Goal: Information Seeking & Learning: Find specific fact

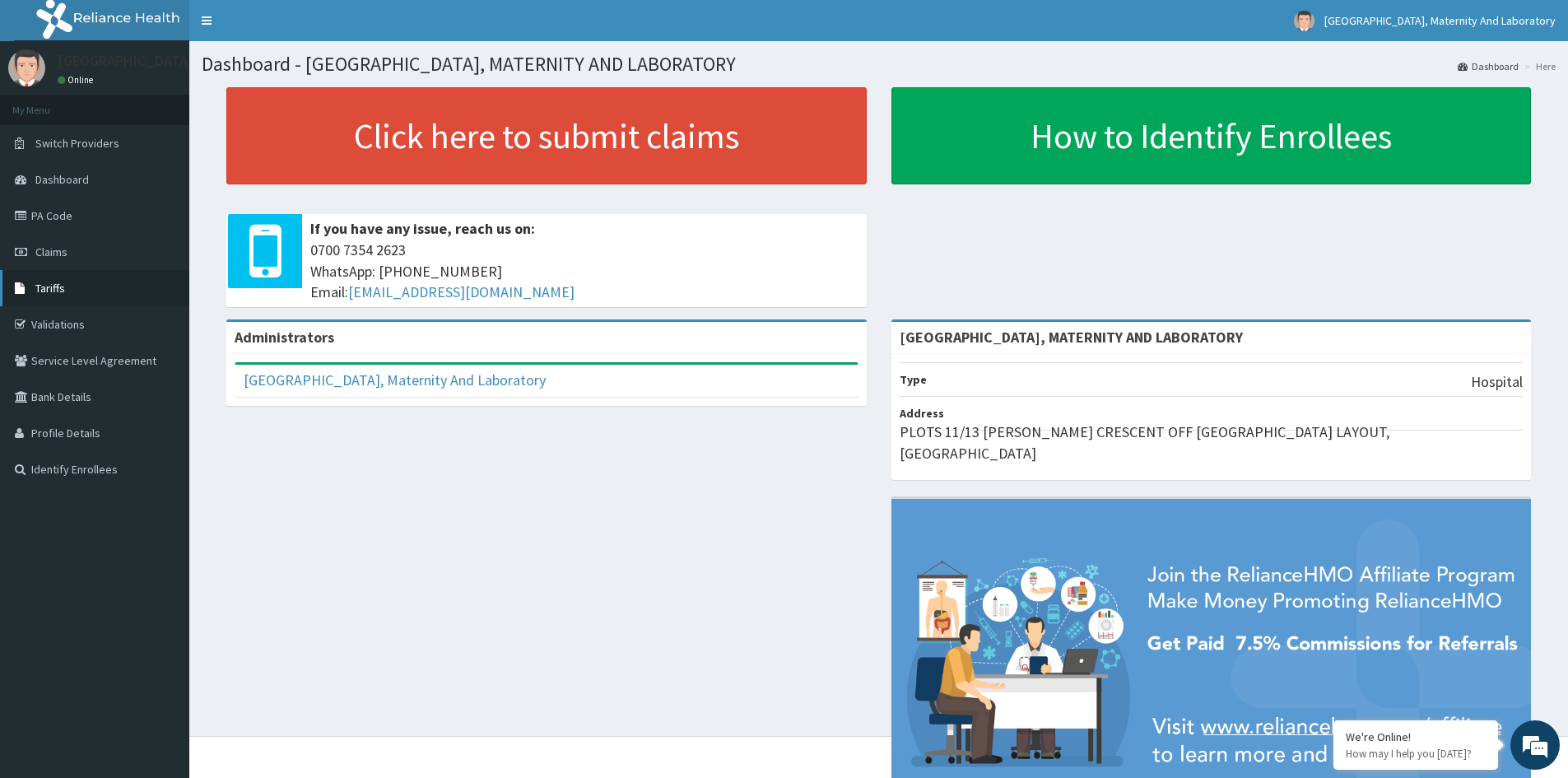
click at [53, 291] on span "Tariffs" at bounding box center [50, 288] width 29 height 15
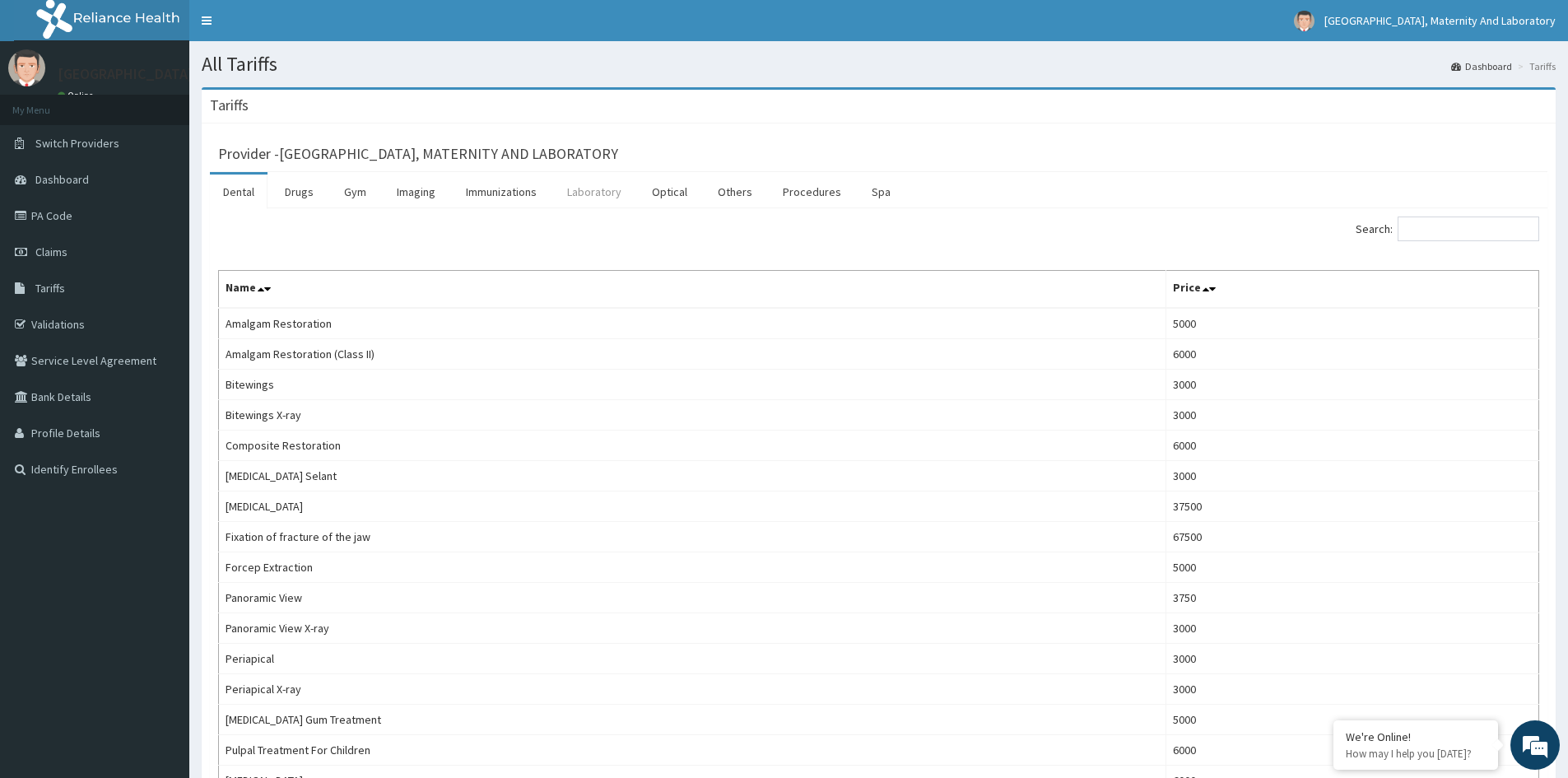
click at [573, 199] on link "Laboratory" at bounding box center [594, 192] width 80 height 35
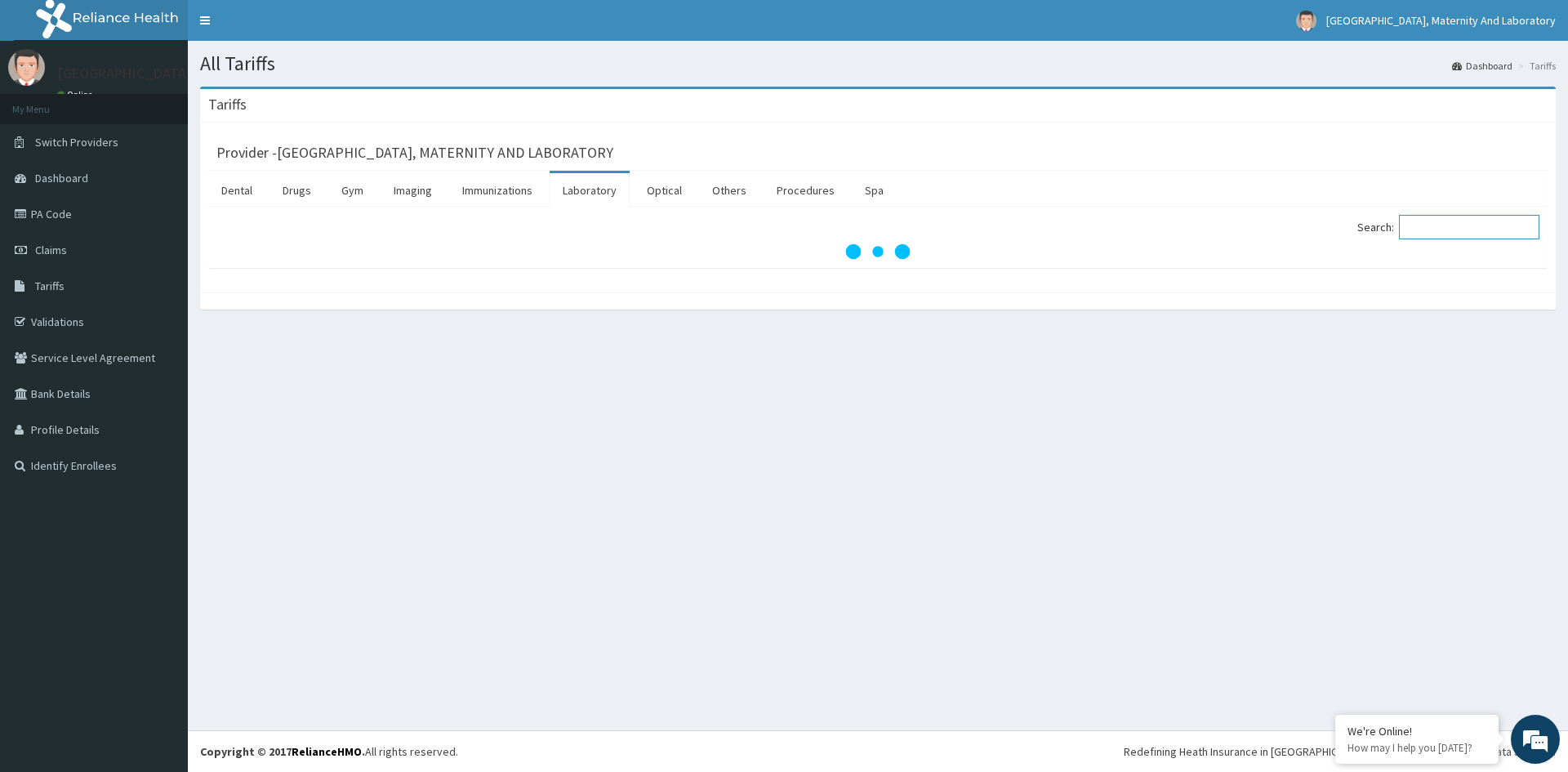
click at [1428, 232] on input "Search:" at bounding box center [1470, 227] width 140 height 25
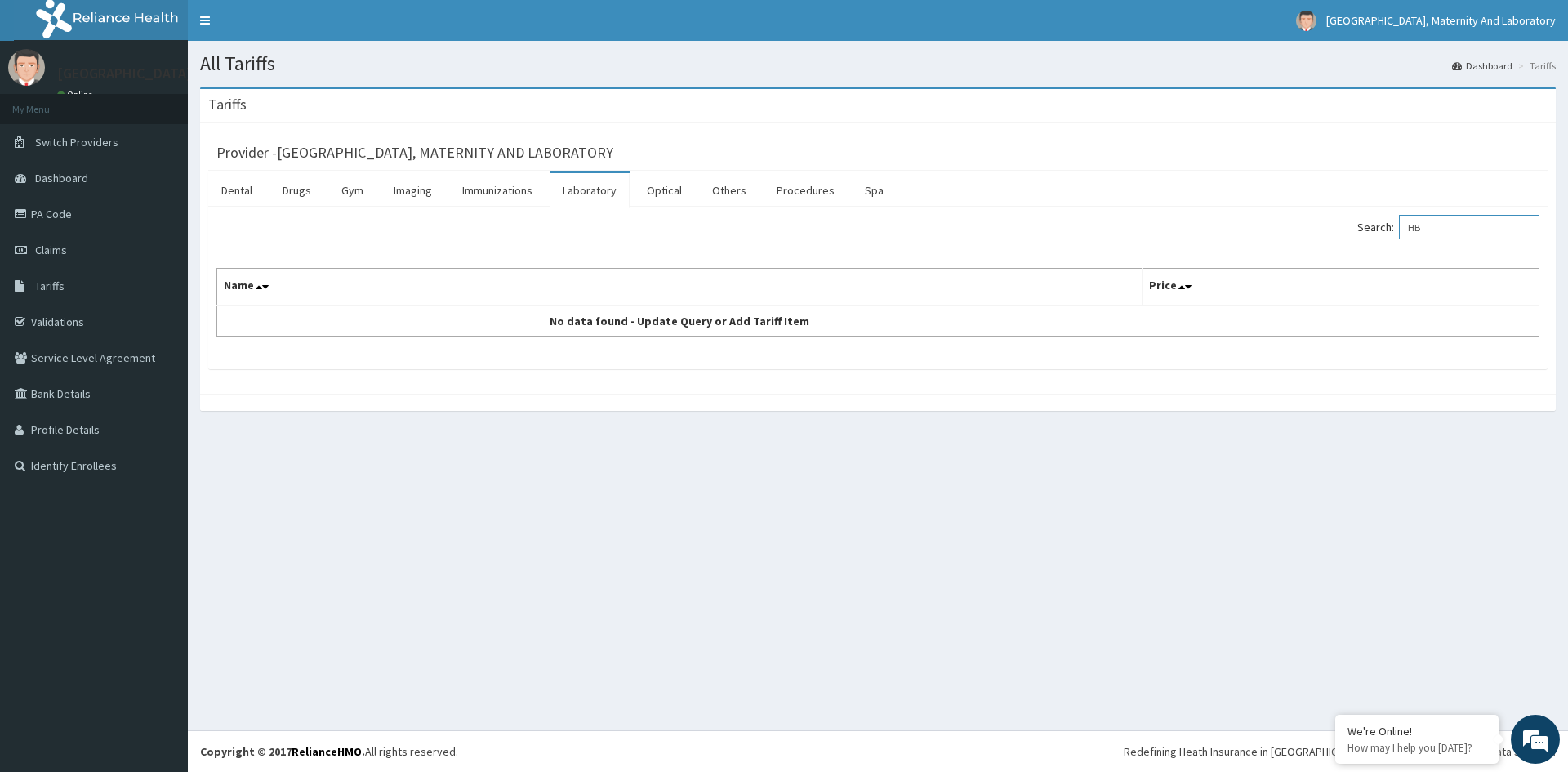
type input "H"
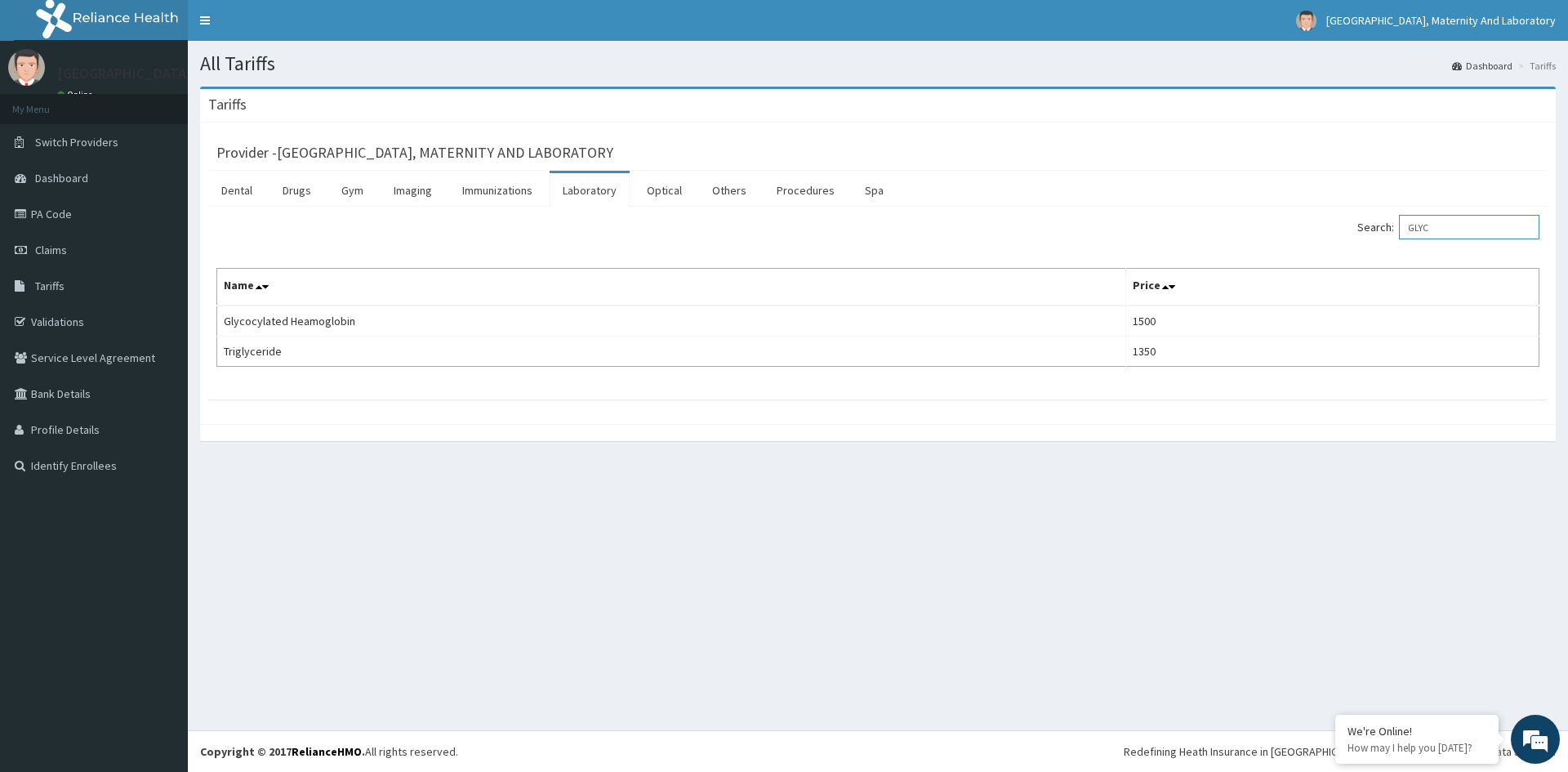
type input "GLYC"
drag, startPoint x: 356, startPoint y: 324, endPoint x: 214, endPoint y: 329, distance: 142.1
click at [216, 329] on div "Search: GLYC Name Price Glycocylated Heamoglobin 1500 Triglyceride 1350" at bounding box center [878, 302] width 1339 height 193
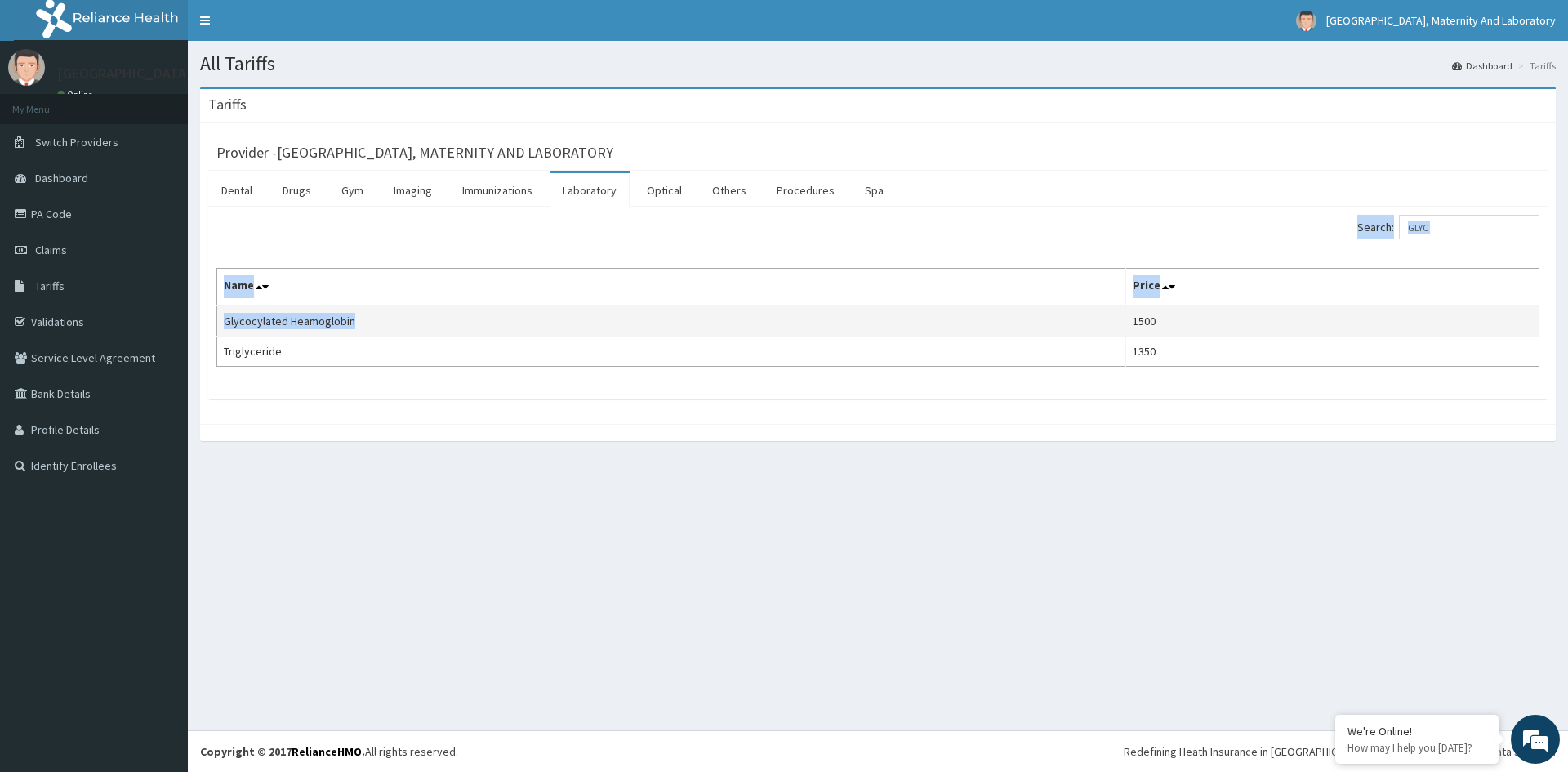
click at [259, 326] on td "Glycocylated Heamoglobin" at bounding box center [671, 321] width 909 height 31
drag, startPoint x: 216, startPoint y: 322, endPoint x: 233, endPoint y: 322, distance: 17.0
click at [233, 322] on div "Search: GLYC Name Price Glycocylated Heamoglobin 1500 Triglyceride 1350" at bounding box center [878, 302] width 1339 height 193
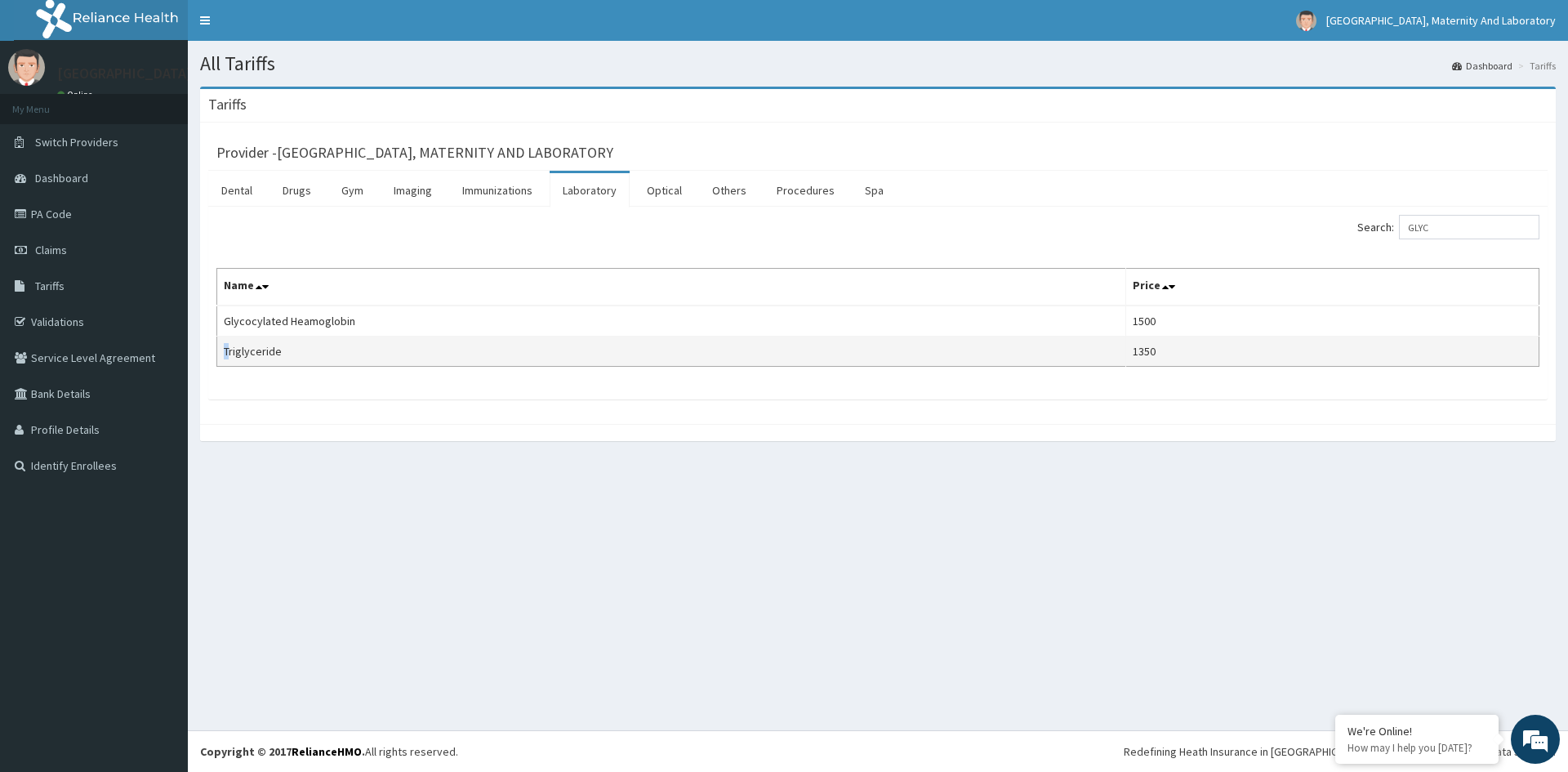
click at [228, 340] on td "Triglyceride" at bounding box center [671, 351] width 909 height 30
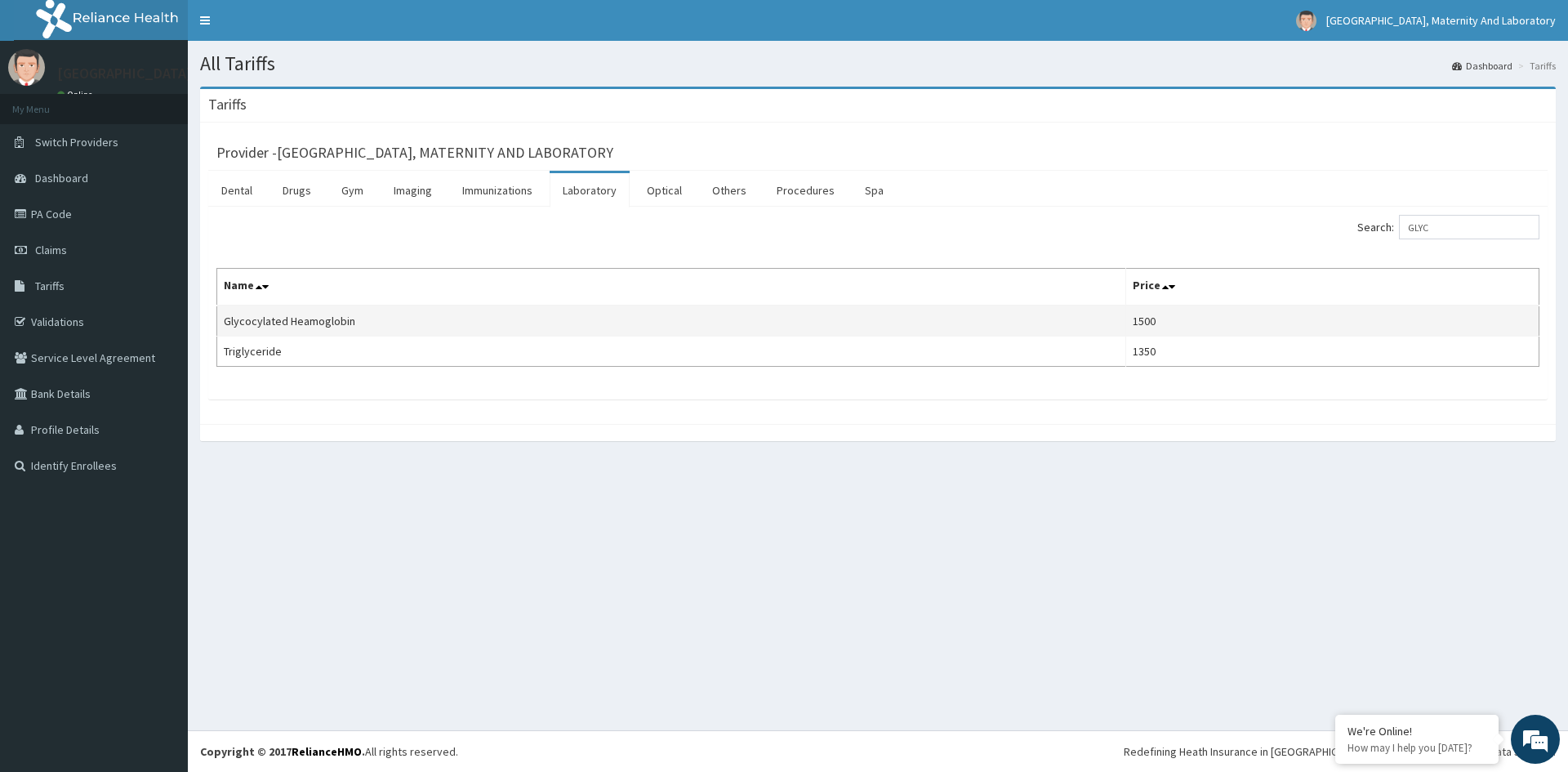
click at [220, 325] on td "Glycocylated Heamoglobin" at bounding box center [671, 321] width 909 height 31
drag, startPoint x: 223, startPoint y: 322, endPoint x: 354, endPoint y: 332, distance: 131.4
click at [354, 332] on td "Glycocylated Heamoglobin" at bounding box center [671, 321] width 909 height 31
copy td "Glycocylated Heamoglobin"
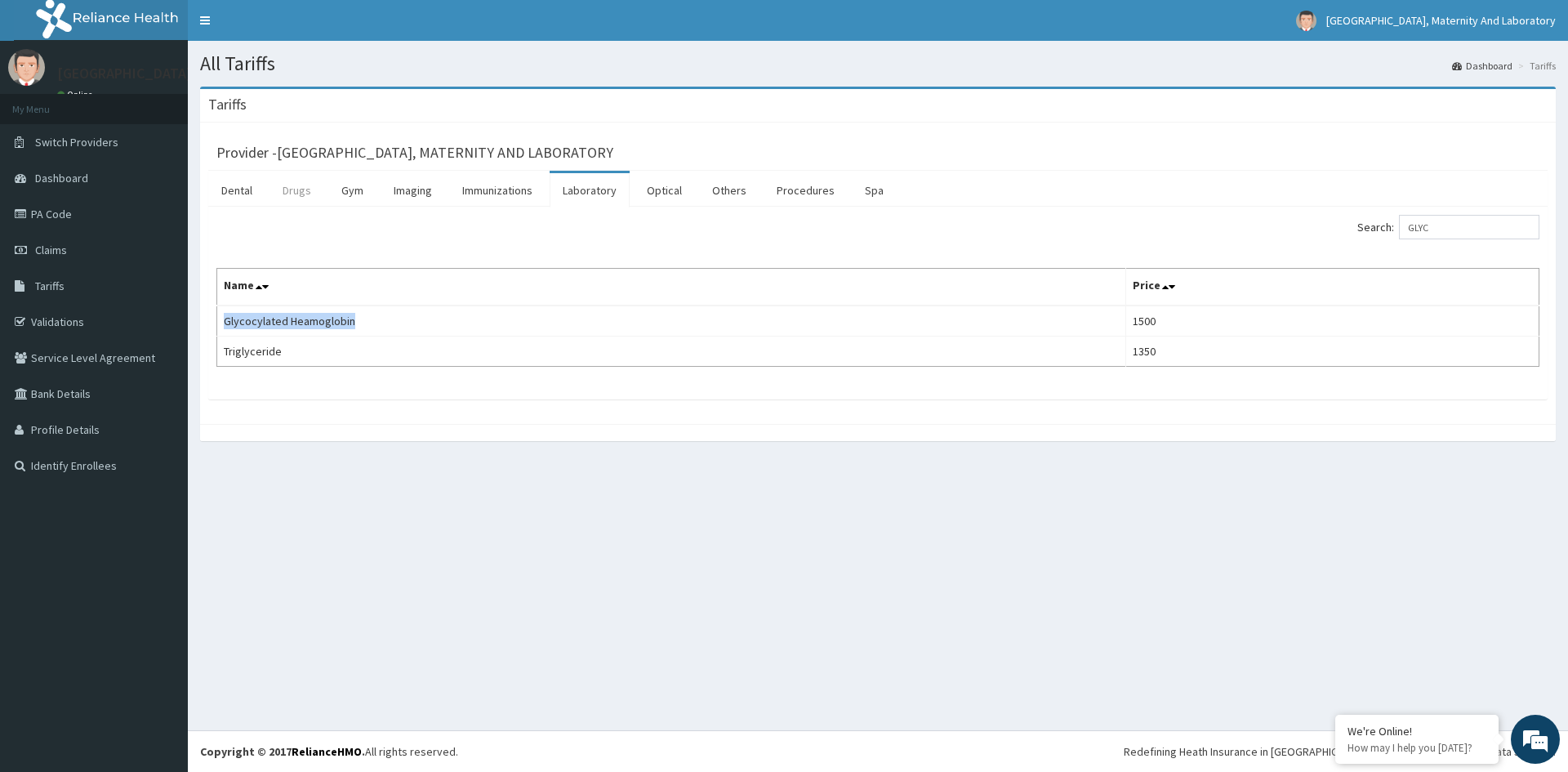
click at [293, 188] on link "Drugs" at bounding box center [297, 190] width 55 height 34
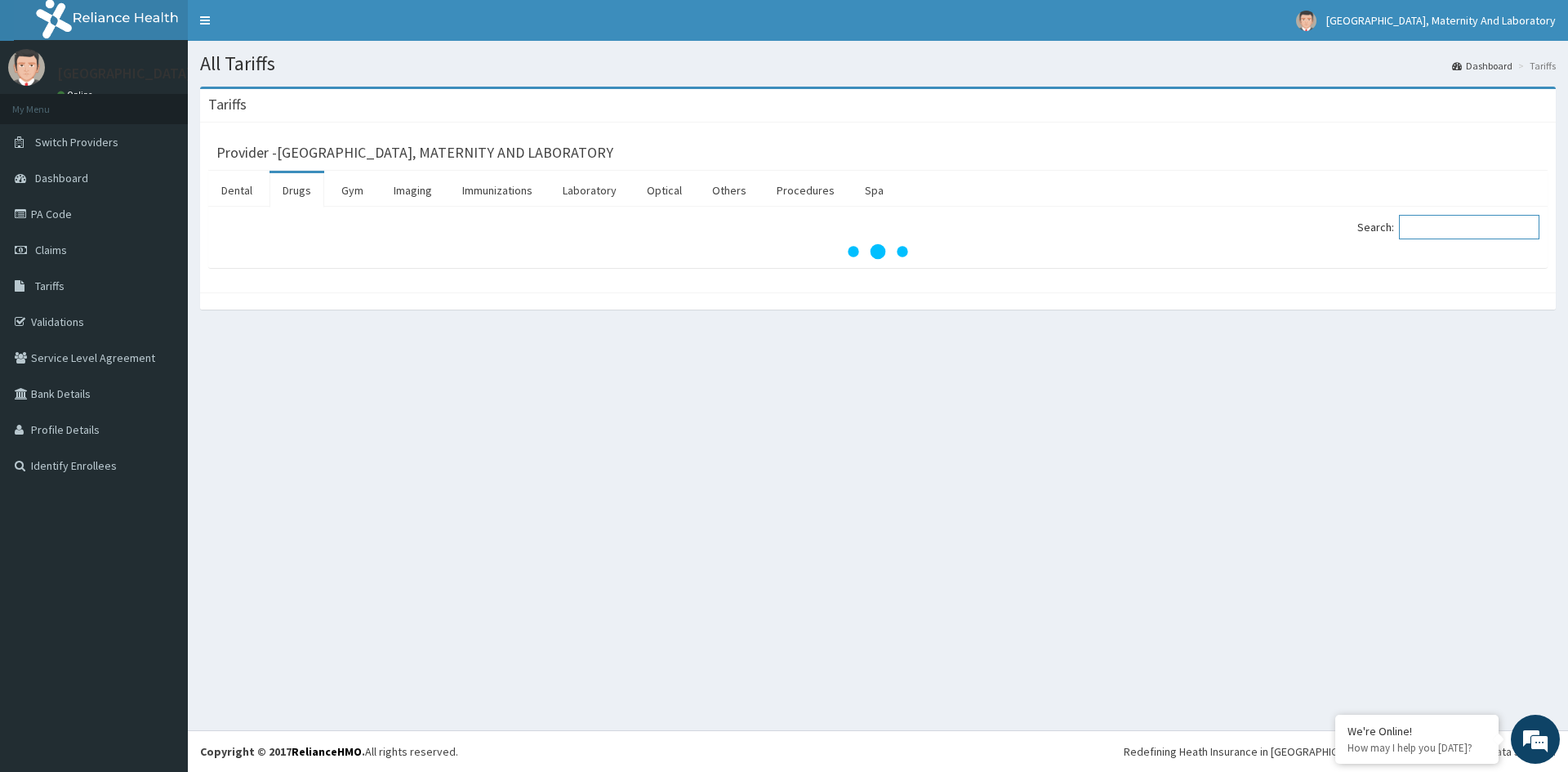
click at [1475, 221] on input "Search:" at bounding box center [1470, 227] width 140 height 25
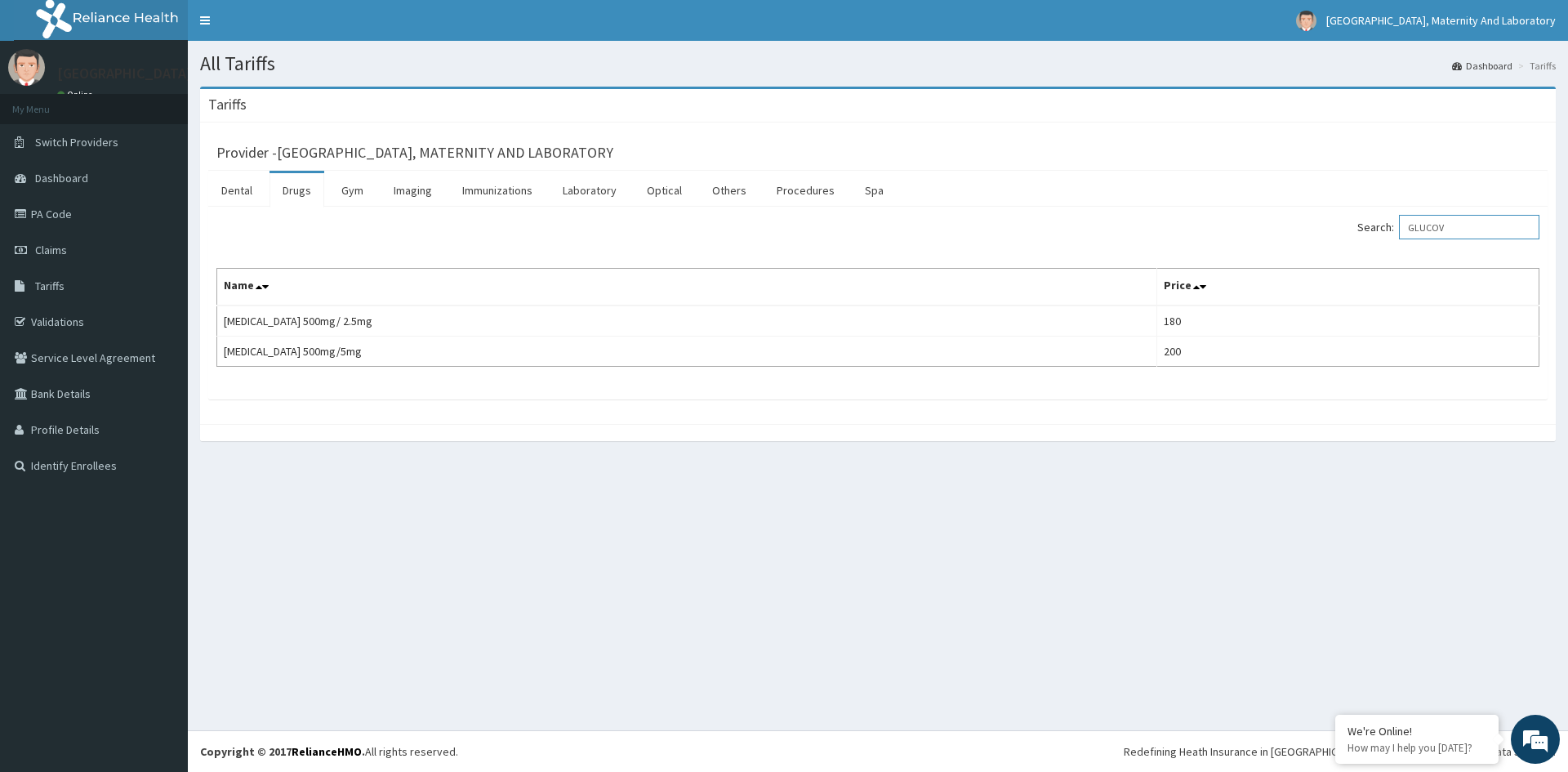
click at [1481, 230] on input "GLUCOV" at bounding box center [1470, 227] width 140 height 25
type input "G"
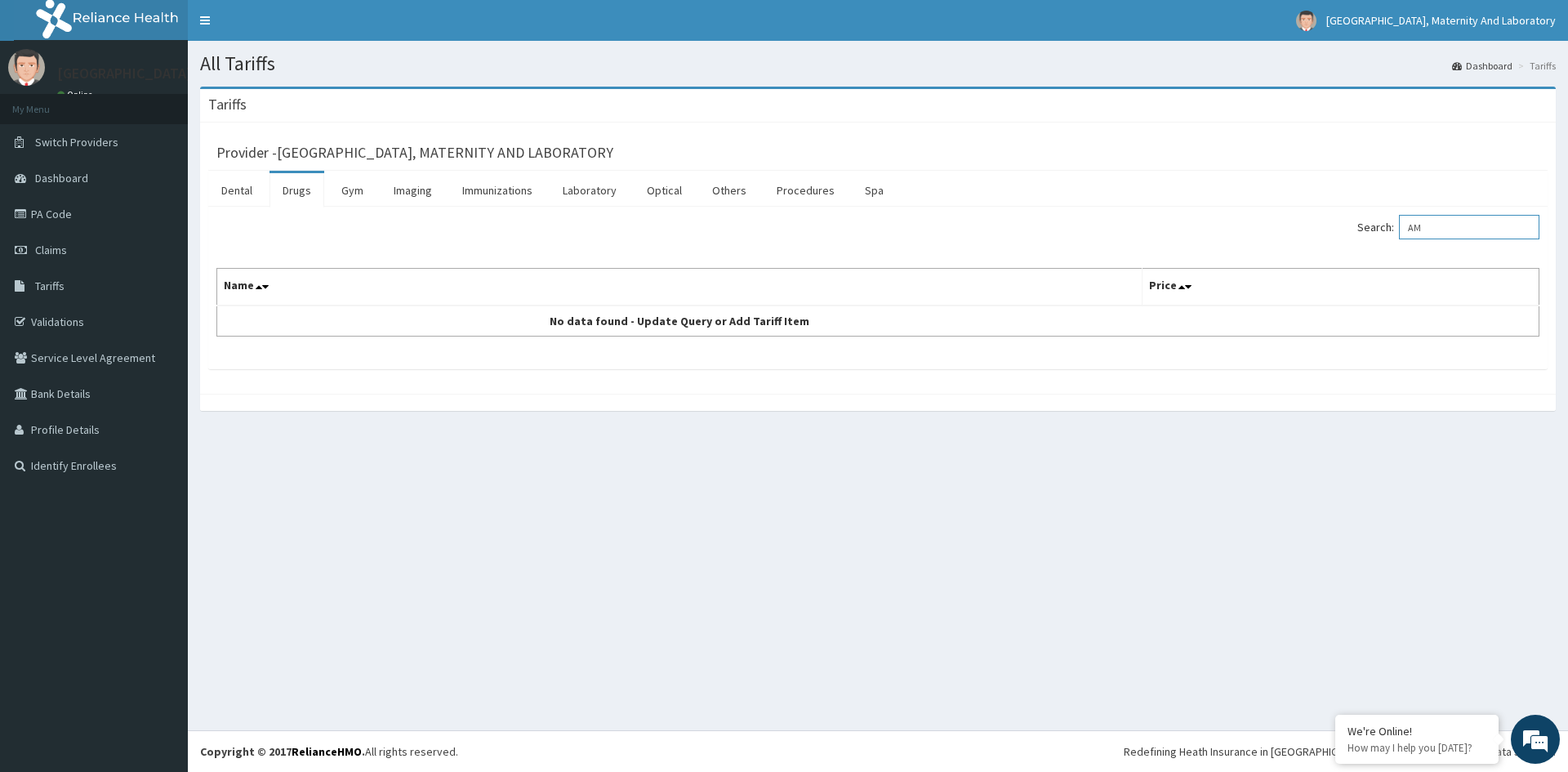
type input "A"
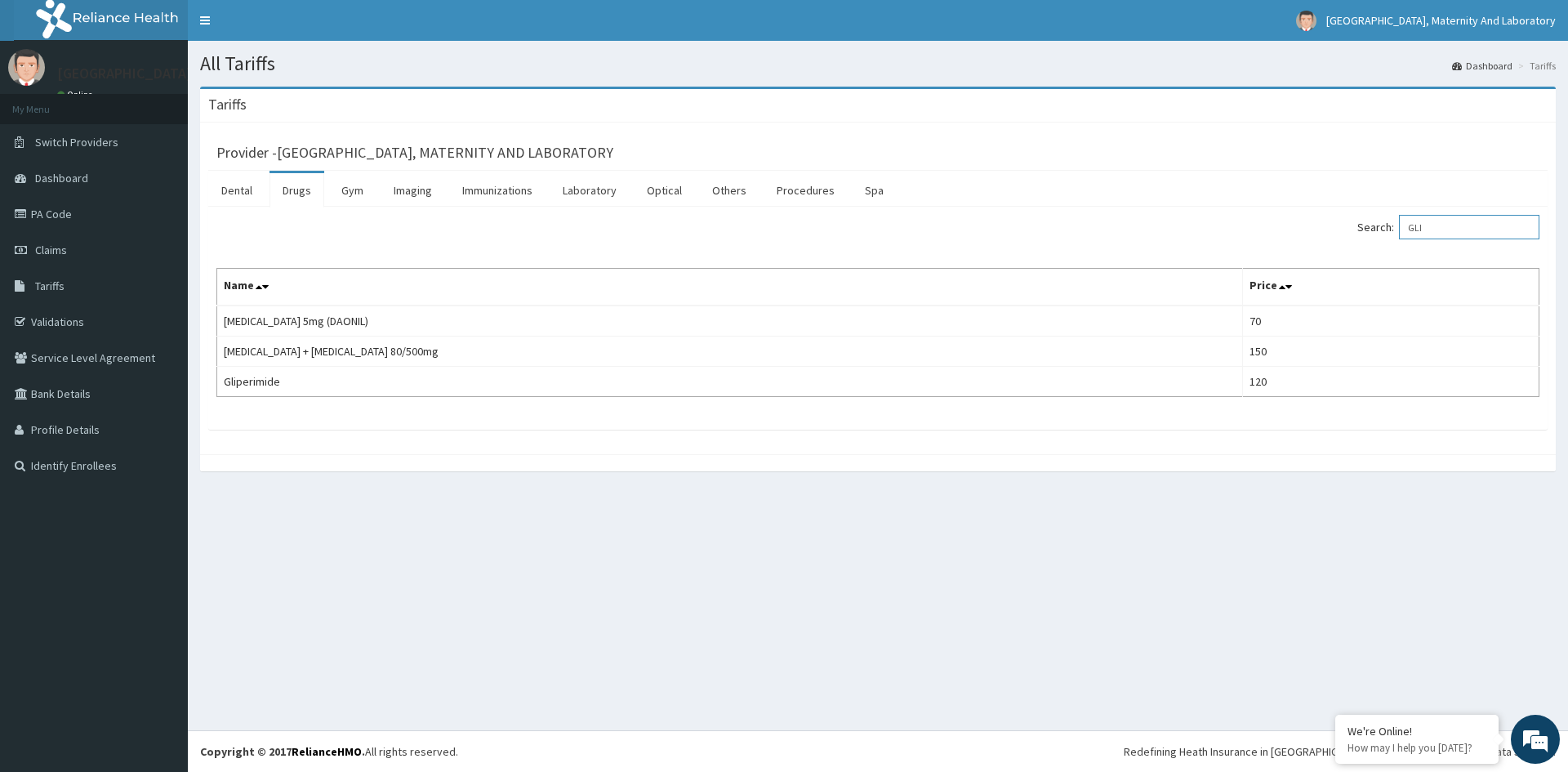
type input "GLI"
click at [57, 206] on link "PA Code" at bounding box center [93, 214] width 188 height 36
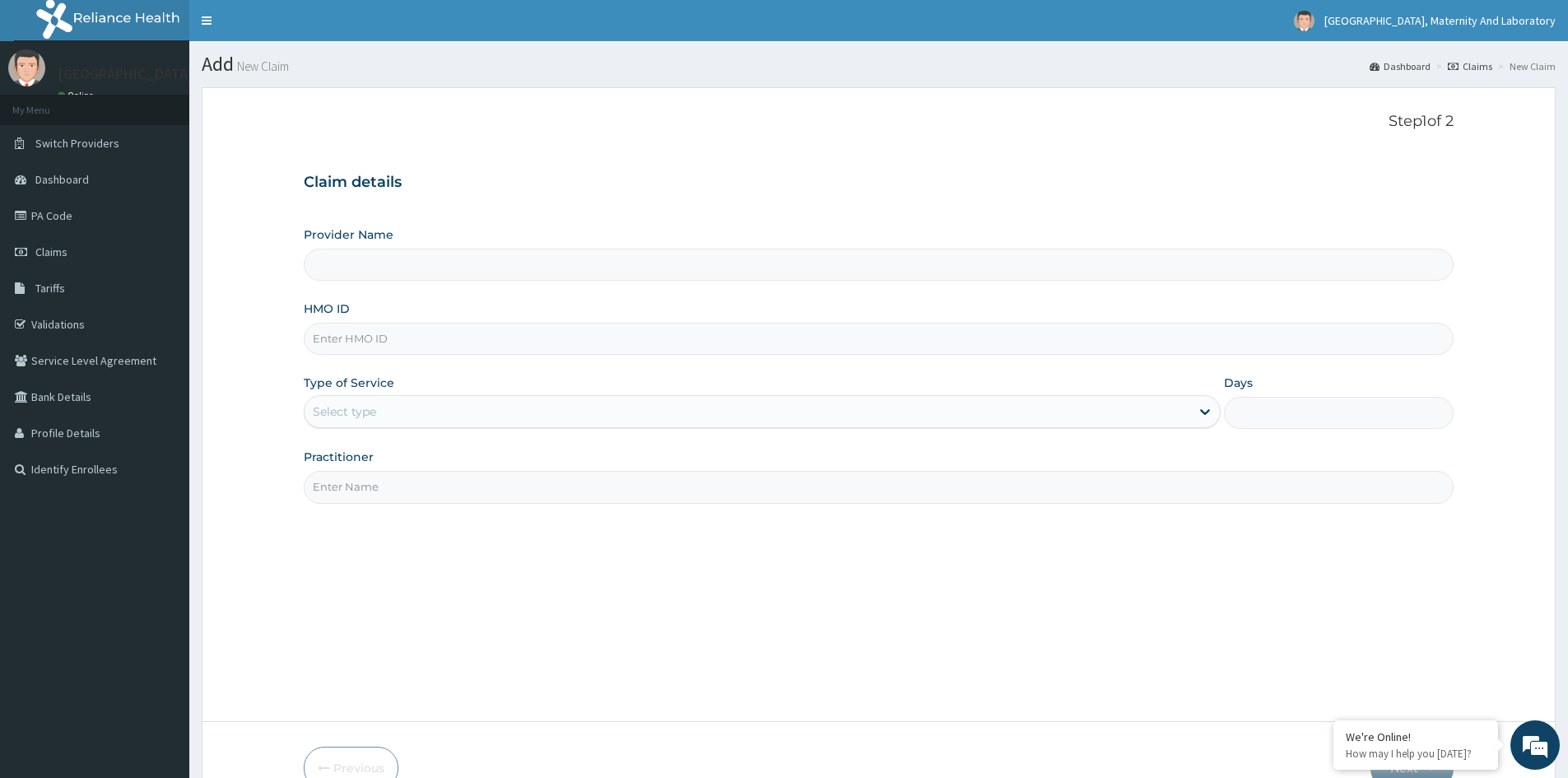
type input "[GEOGRAPHIC_DATA], MATERNITY AND LABORATORY"
click at [52, 289] on span "Tariffs" at bounding box center [50, 288] width 29 height 15
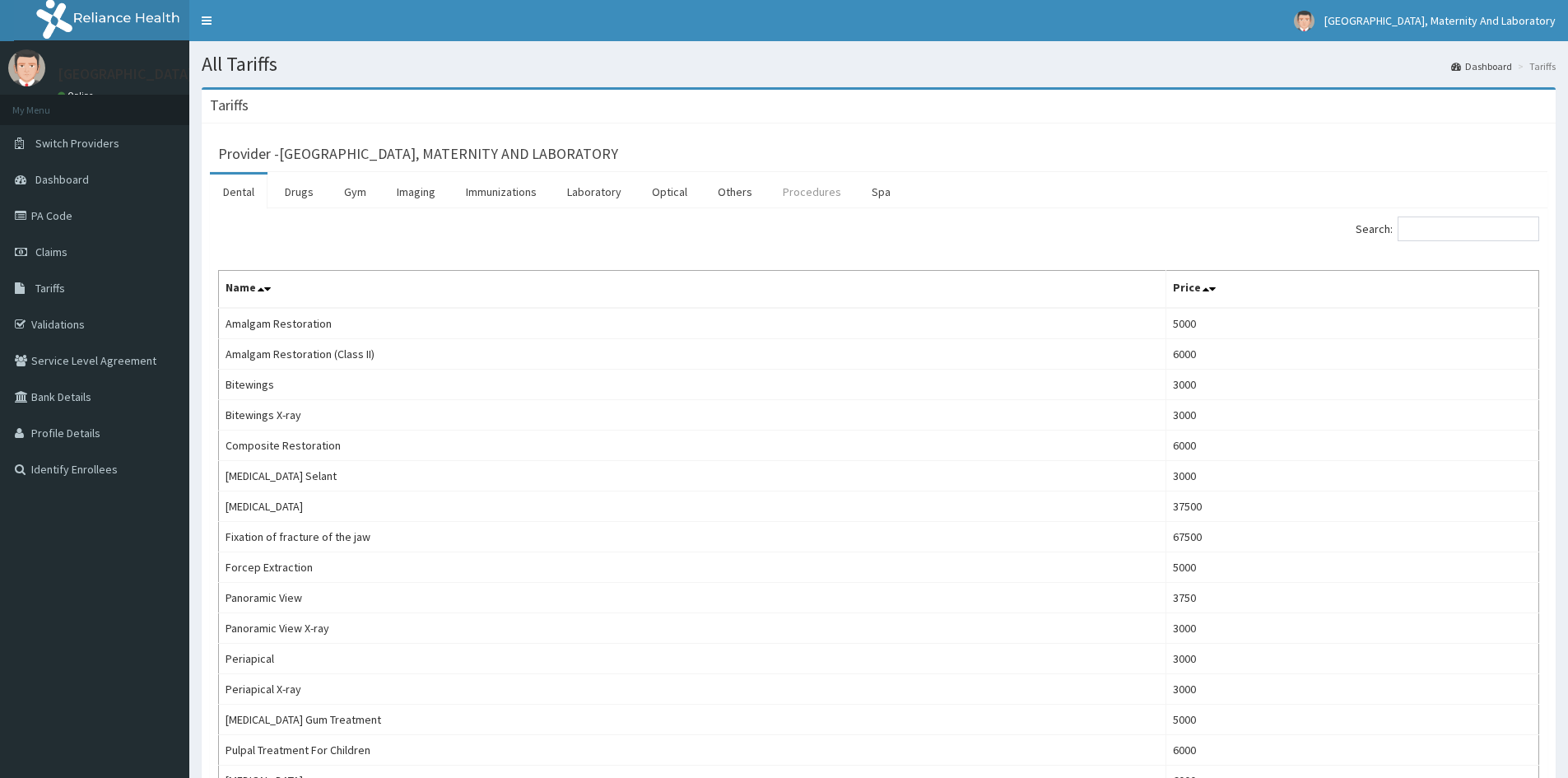
click at [811, 201] on link "Procedures" at bounding box center [812, 192] width 85 height 35
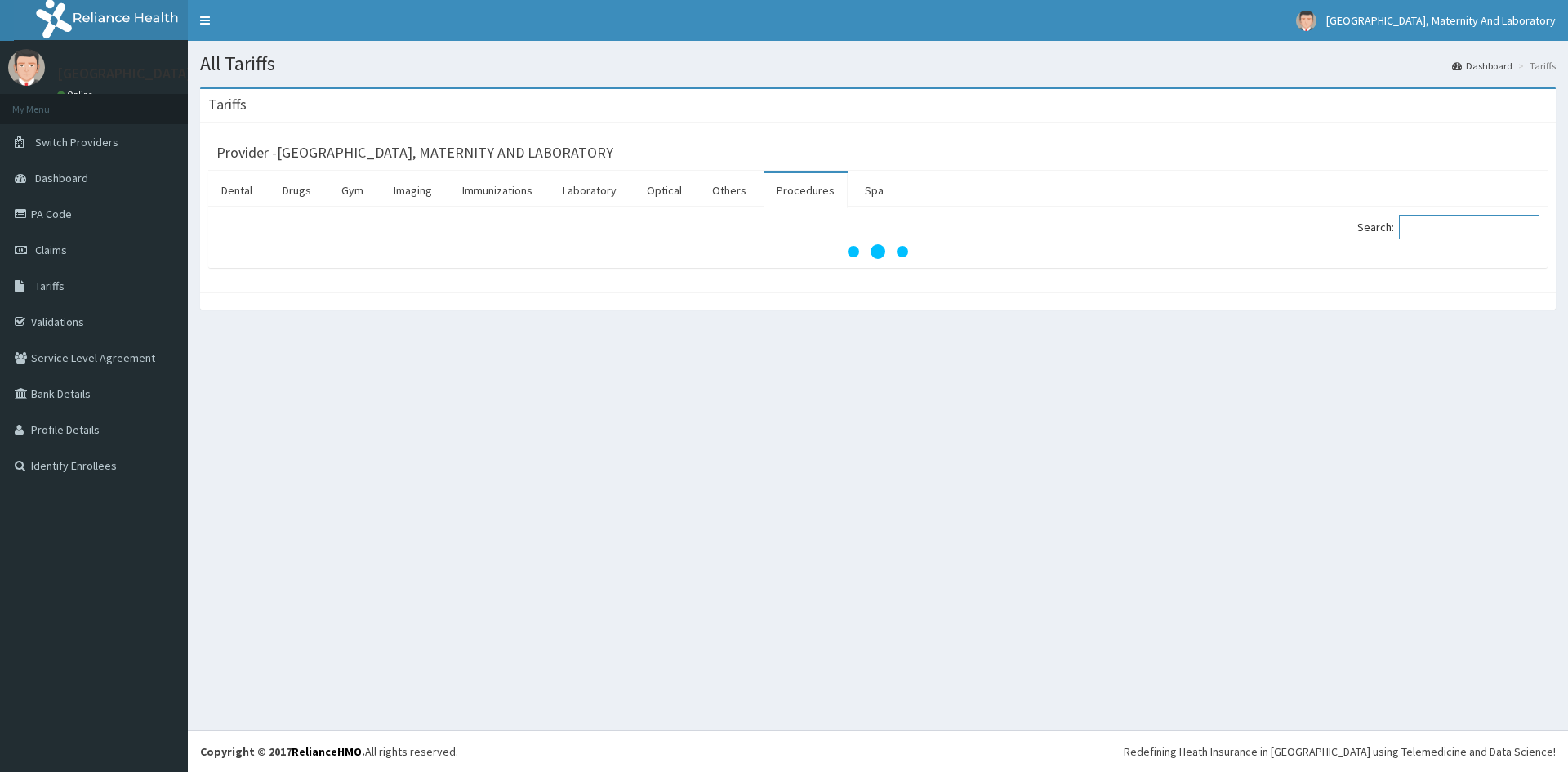
click at [1464, 235] on input "Search:" at bounding box center [1470, 227] width 140 height 25
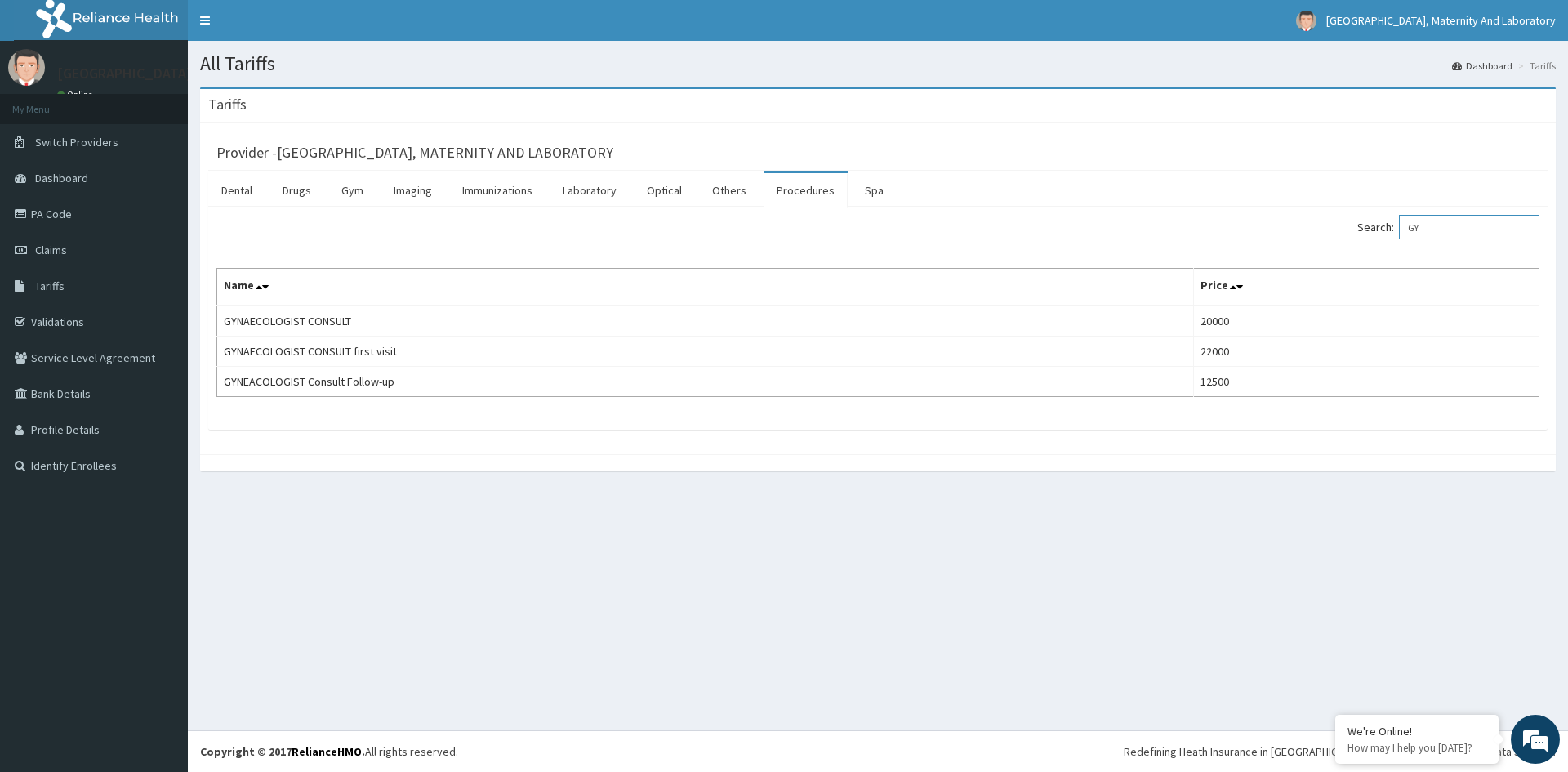
type input "G"
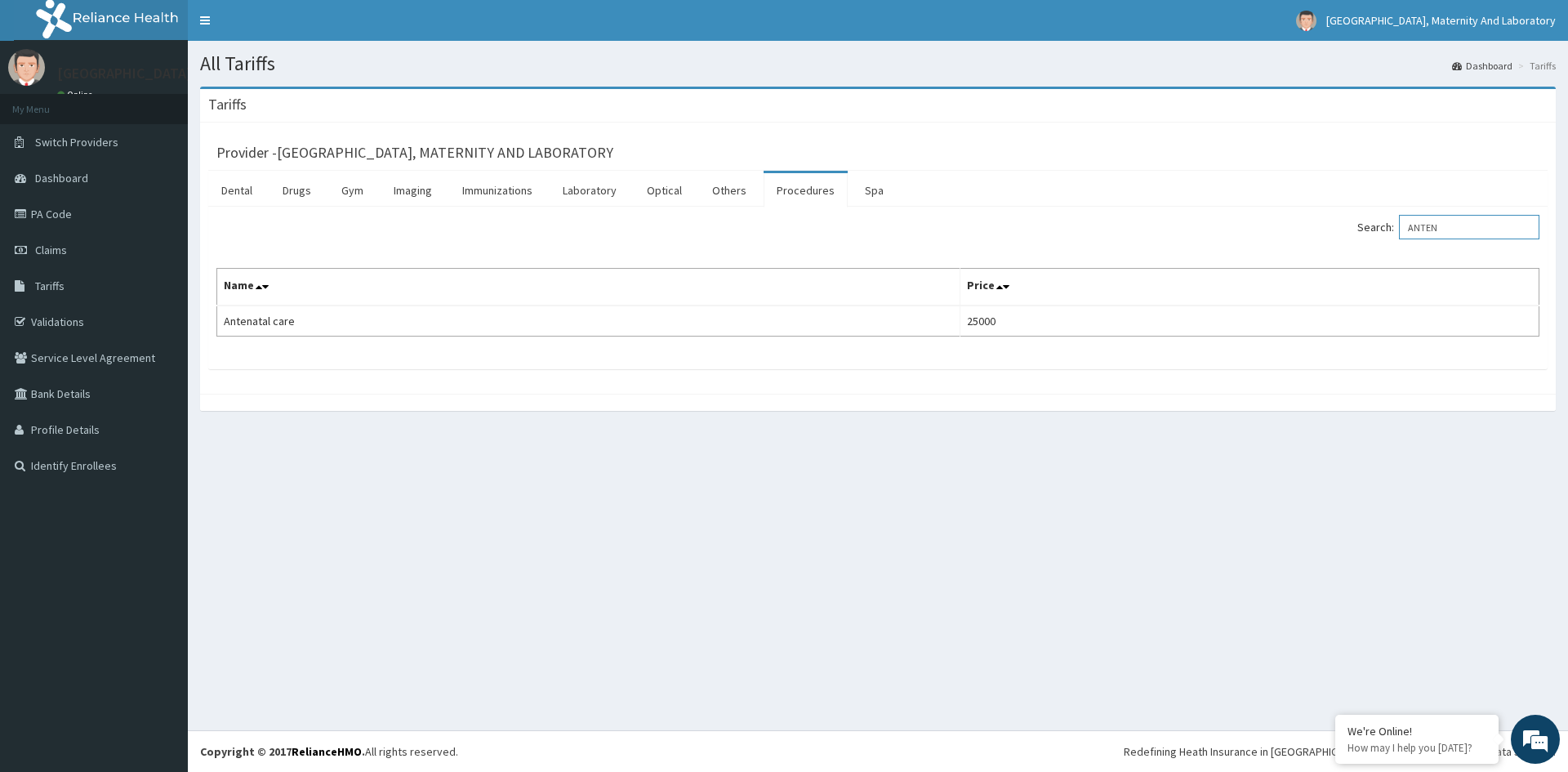
type input "ANTEN"
